Goal: Submit feedback/report problem

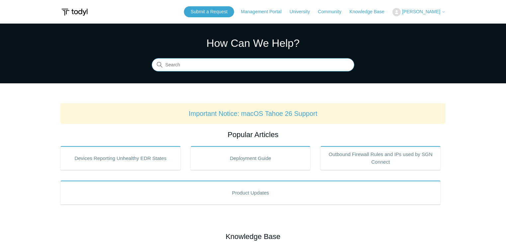
click at [203, 70] on input "Search" at bounding box center [253, 64] width 202 height 13
type input "a"
type input "api to autotask"
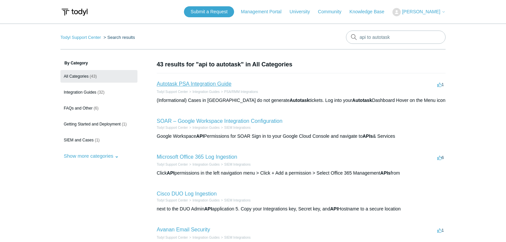
click at [214, 84] on link "Autotask PSA Integration Guide" at bounding box center [194, 84] width 75 height 6
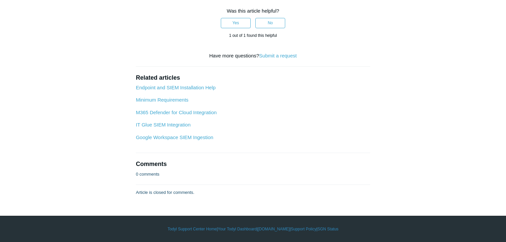
scroll to position [1115, 0]
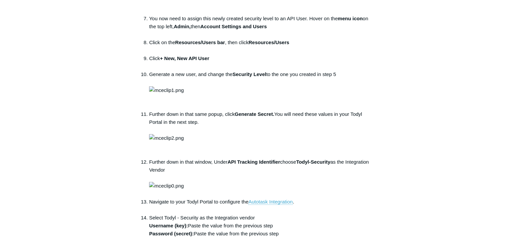
scroll to position [159, 0]
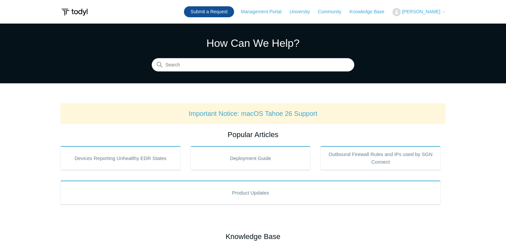
click at [232, 17] on link "Submit a Request" at bounding box center [209, 11] width 50 height 11
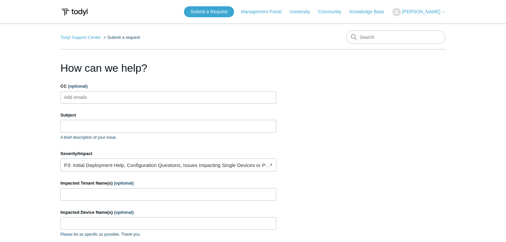
click at [86, 97] on input "CC (optional)" at bounding box center [81, 97] width 39 height 10
drag, startPoint x: 86, startPoint y: 97, endPoint x: 81, endPoint y: 126, distance: 29.5
click at [86, 97] on input "CC (optional)" at bounding box center [81, 97] width 39 height 10
click at [81, 126] on input "Subject" at bounding box center [168, 126] width 216 height 13
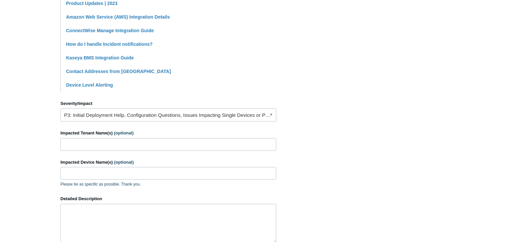
scroll to position [212, 0]
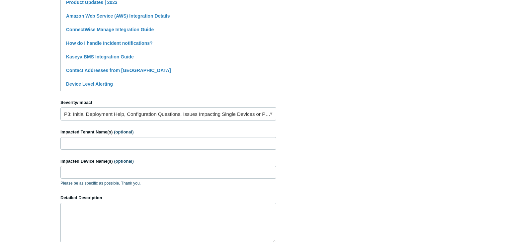
type input "Spam email alerts to ticket system"
click at [88, 143] on input "Impacted Tenant Name(s) (optional)" at bounding box center [168, 143] width 216 height 13
type input "Matador"
click at [76, 174] on input "Impacted Device Name(s) (optional)" at bounding box center [168, 172] width 216 height 13
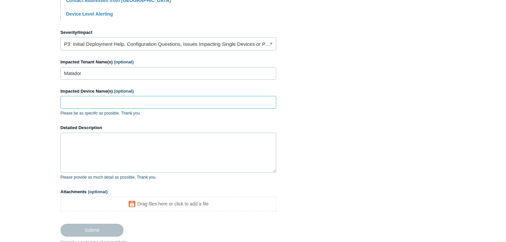
scroll to position [292, 0]
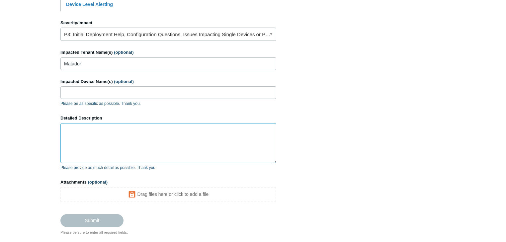
click at [79, 138] on textarea "Detailed Description" at bounding box center [168, 143] width 216 height 40
click at [75, 135] on textarea "Detailed Description" at bounding box center [168, 143] width 216 height 40
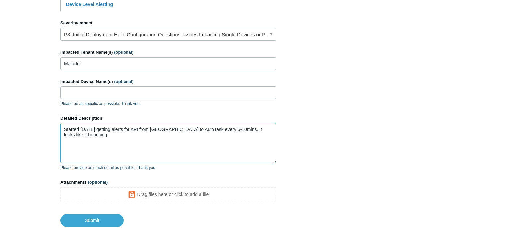
click at [268, 129] on textarea "Started today getting alerts for API from Todyl to AutoTask every 5-10mins. It …" at bounding box center [168, 143] width 216 height 40
paste textarea "The following Autotask callout is experiencing a delay in delivery: Callout: To…"
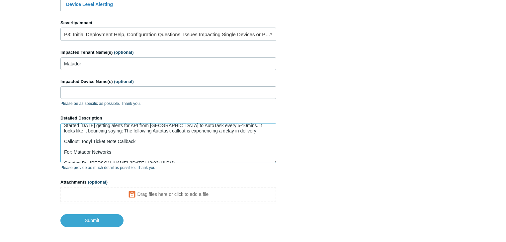
scroll to position [0, 0]
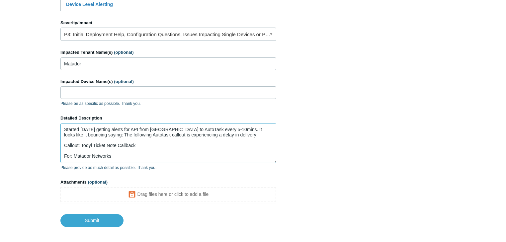
click at [82, 135] on textarea "Started today getting alerts for API from Todyl to AutoTask every 5-10mins. It …" at bounding box center [168, 143] width 216 height 40
click at [81, 135] on textarea "Started today getting alerts for API from Todyl to AutoTask every 5-10mins. It …" at bounding box center [168, 143] width 216 height 40
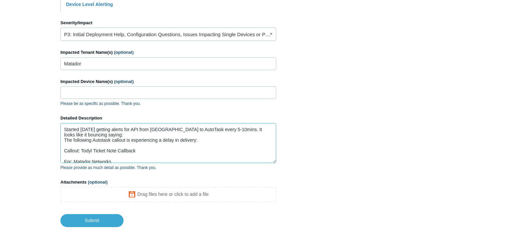
click at [91, 145] on textarea "Started today getting alerts for API from Todyl to AutoTask every 5-10mins. It …" at bounding box center [168, 143] width 216 height 40
click at [102, 152] on textarea "Started today getting alerts for API from Todyl to AutoTask every 5-10mins. It …" at bounding box center [168, 143] width 216 height 40
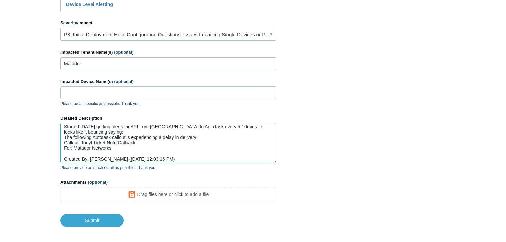
scroll to position [10, 0]
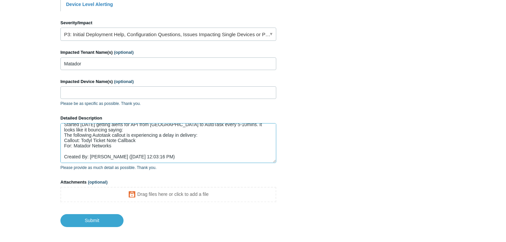
click at [107, 145] on textarea "Started today getting alerts for API from Todyl to AutoTask every 5-10mins. It …" at bounding box center [168, 143] width 216 height 40
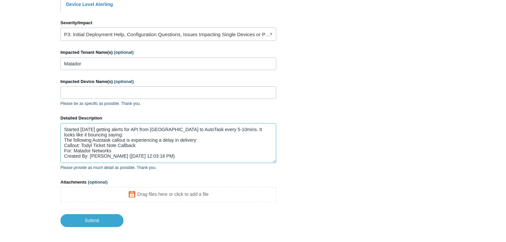
scroll to position [5, 0]
drag, startPoint x: 164, startPoint y: 150, endPoint x: 110, endPoint y: 151, distance: 53.8
click at [110, 151] on textarea "Started today getting alerts for API from Todyl to AutoTask every 5-10mins. It …" at bounding box center [168, 143] width 216 height 40
click at [173, 152] on textarea "Started today getting alerts for API from Todyl to AutoTask every 5-10mins. It …" at bounding box center [168, 143] width 216 height 40
click at [168, 151] on textarea "Started today getting alerts for API from Todyl to AutoTask every 5-10mins. It …" at bounding box center [168, 143] width 216 height 40
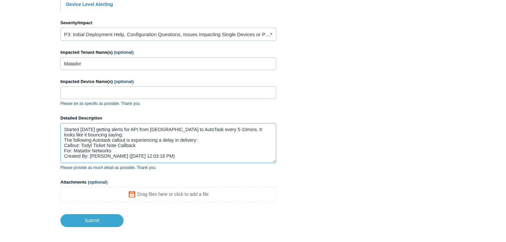
click at [164, 150] on textarea "Started today getting alerts for API from Todyl to AutoTask every 5-10mins. It …" at bounding box center [168, 143] width 216 height 40
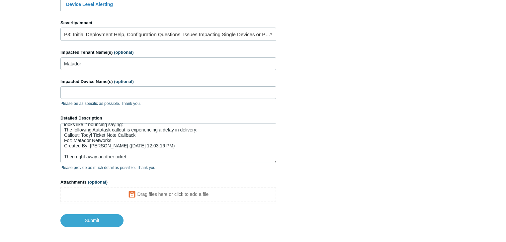
scroll to position [15, 0]
click at [137, 152] on textarea "Started today getting alerts for API from Todyl to AutoTask every 5-10mins. It …" at bounding box center [168, 143] width 216 height 40
paste textarea "The following Autotask callout has resumed normal delivery: Callout: Todyl Tick…"
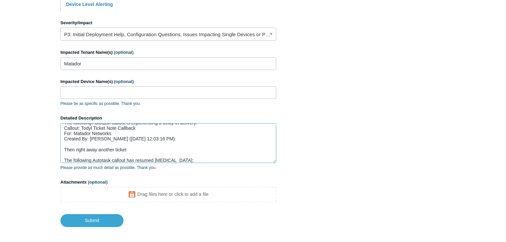
scroll to position [76, 0]
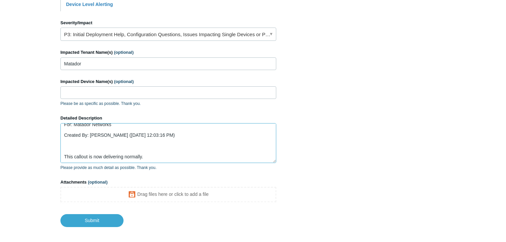
click at [99, 149] on textarea "Started today getting alerts for API from Todyl to AutoTask every 5-10mins. It …" at bounding box center [168, 143] width 216 height 40
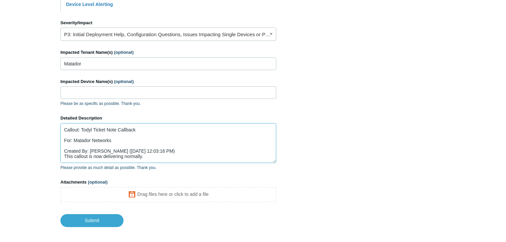
click at [107, 135] on textarea "Started today getting alerts for API from Todyl to AutoTask every 5-10mins. It …" at bounding box center [168, 143] width 216 height 40
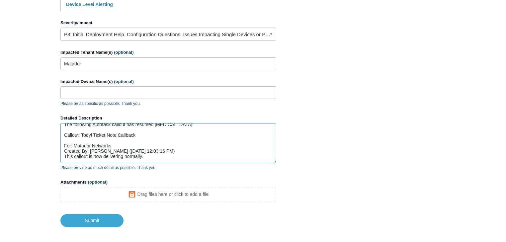
scroll to position [37, 0]
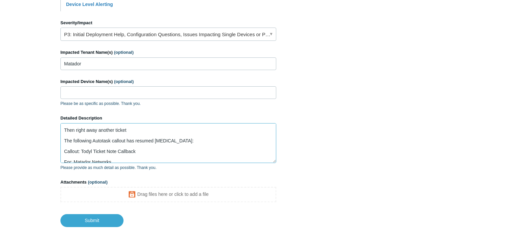
click at [100, 157] on textarea "Started today getting alerts for API from Todyl to AutoTask every 5-10mins. It …" at bounding box center [168, 143] width 216 height 40
click at [102, 146] on textarea "Started today getting alerts for API from Todyl to AutoTask every 5-10mins. It …" at bounding box center [168, 143] width 216 height 40
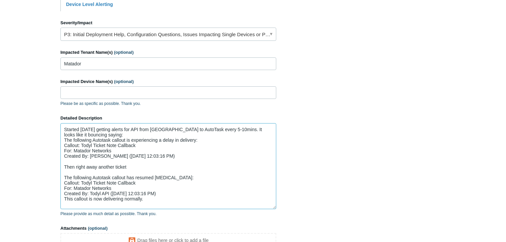
scroll to position [5, 0]
drag, startPoint x: 274, startPoint y: 161, endPoint x: 275, endPoint y: 208, distance: 47.1
click at [275, 209] on textarea "Started today getting alerts for API from Todyl to AutoTask every 5-10mins. It …" at bounding box center [168, 167] width 216 height 88
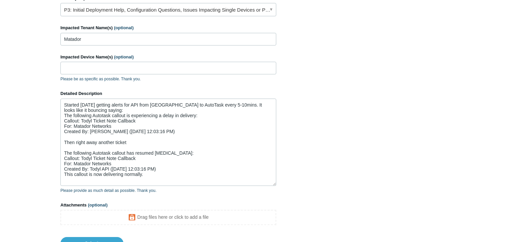
scroll to position [319, 0]
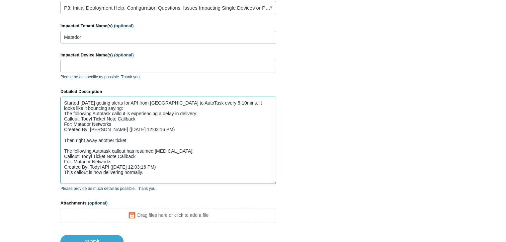
click at [152, 170] on textarea "Started today getting alerts for API from Todyl to AutoTask every 5-10mins. It …" at bounding box center [168, 140] width 216 height 87
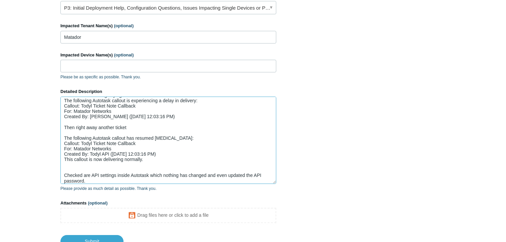
click at [127, 127] on textarea "Started today getting alerts for API from Todyl to AutoTask every 5-10mins. It …" at bounding box center [168, 140] width 216 height 87
click at [114, 123] on textarea "Started today getting alerts for API from Todyl to AutoTask every 5-10mins. It …" at bounding box center [168, 140] width 216 height 87
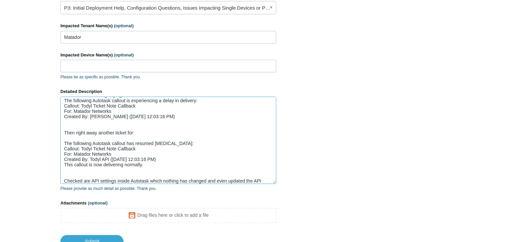
click at [113, 135] on textarea "Started today getting alerts for API from Todyl to AutoTask every 5-10mins. It …" at bounding box center [168, 140] width 216 height 87
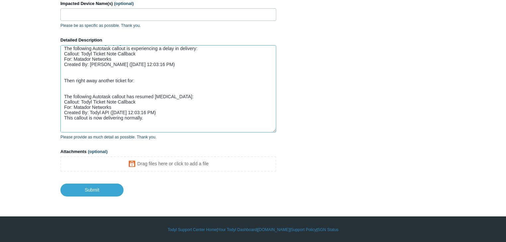
scroll to position [32, 0]
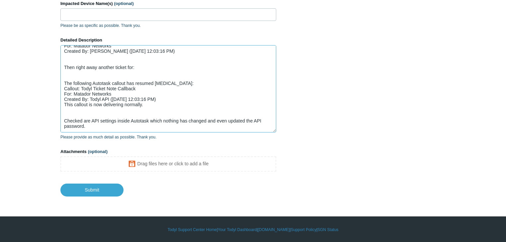
click at [93, 120] on textarea "Started today getting alerts for API from Todyl to AutoTask every 5-10mins. It …" at bounding box center [168, 88] width 216 height 87
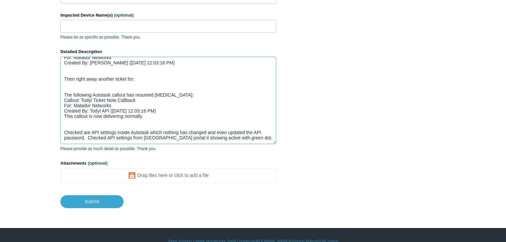
scroll to position [370, 0]
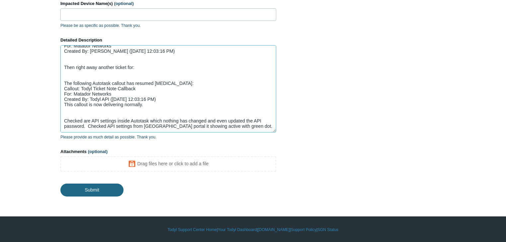
type textarea "Started today getting alerts for API from Todyl to AutoTask every 5-10mins. It …"
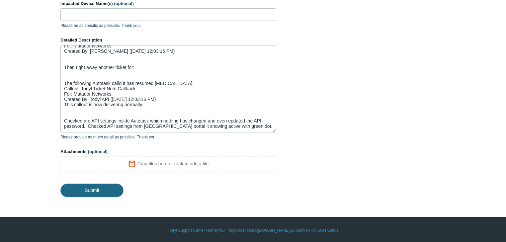
click at [88, 189] on input "Submit" at bounding box center [91, 190] width 63 height 13
